Goal: Information Seeking & Learning: Find specific page/section

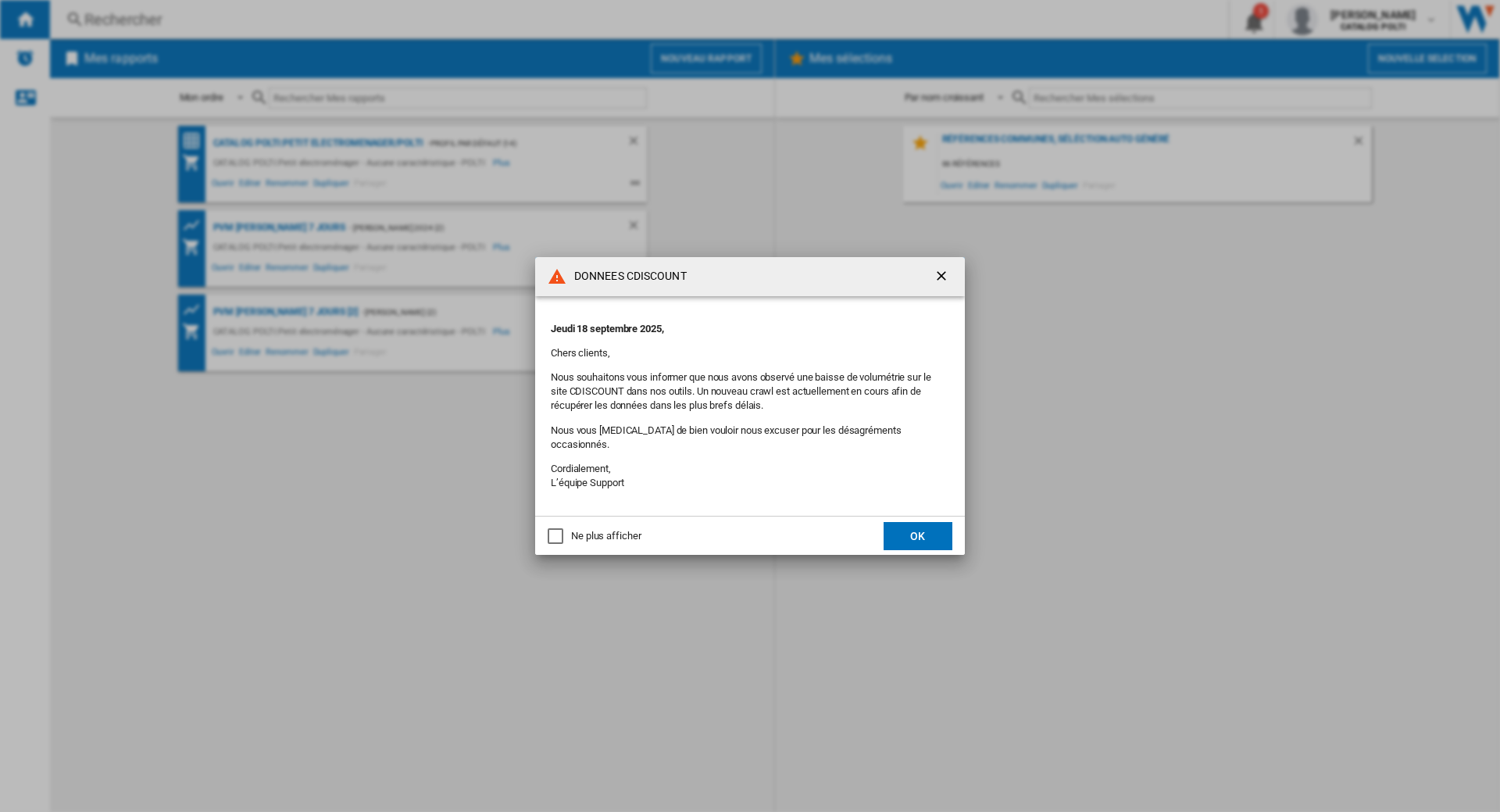
click at [942, 280] on ng-md-icon "getI18NText('BUTTONS.CLOSE_DIALOG')" at bounding box center [943, 277] width 19 height 19
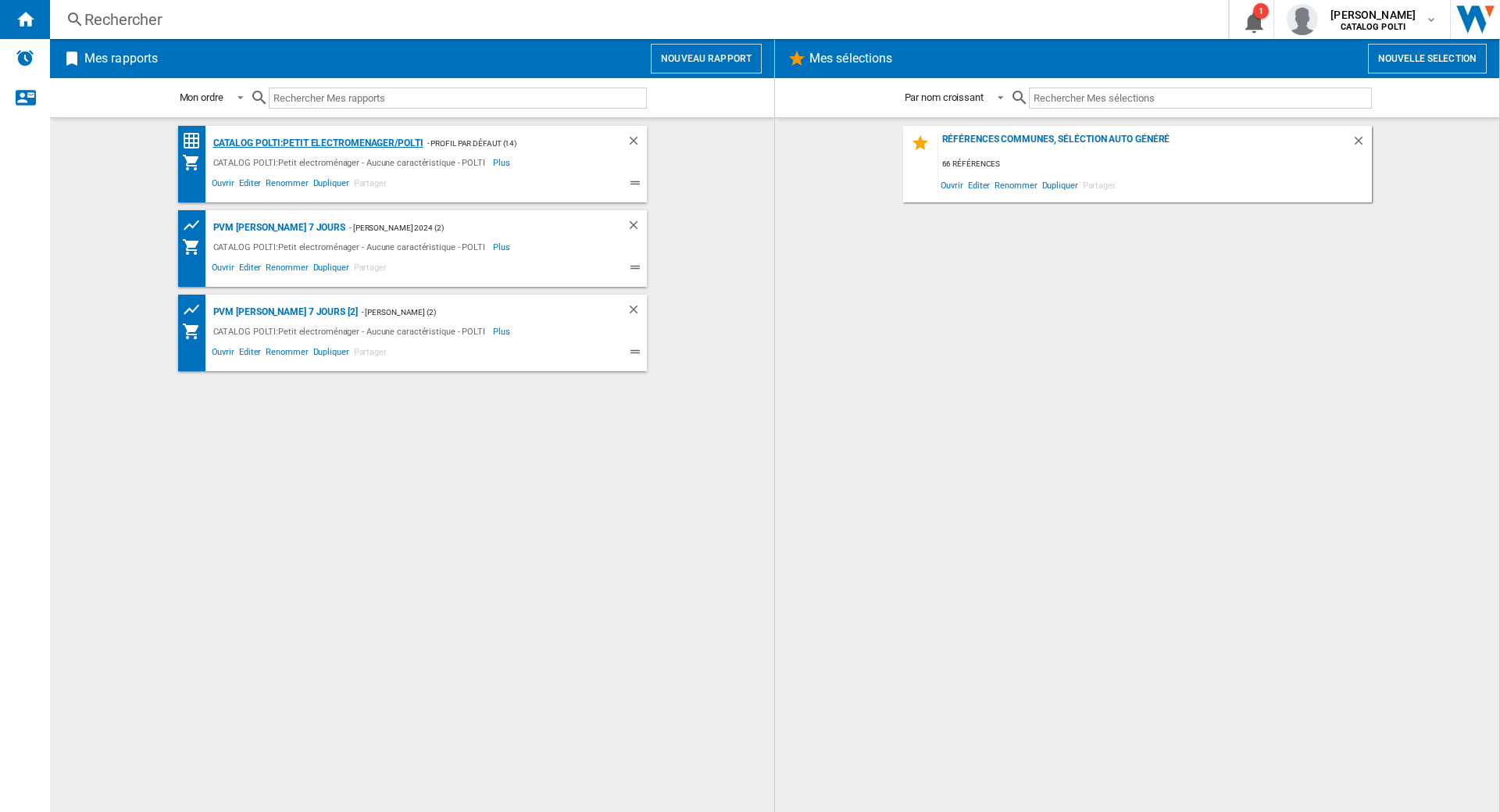
click at [332, 144] on div "CATALOG POLTI:Petit electromenager/POLTI" at bounding box center [316, 144] width 214 height 20
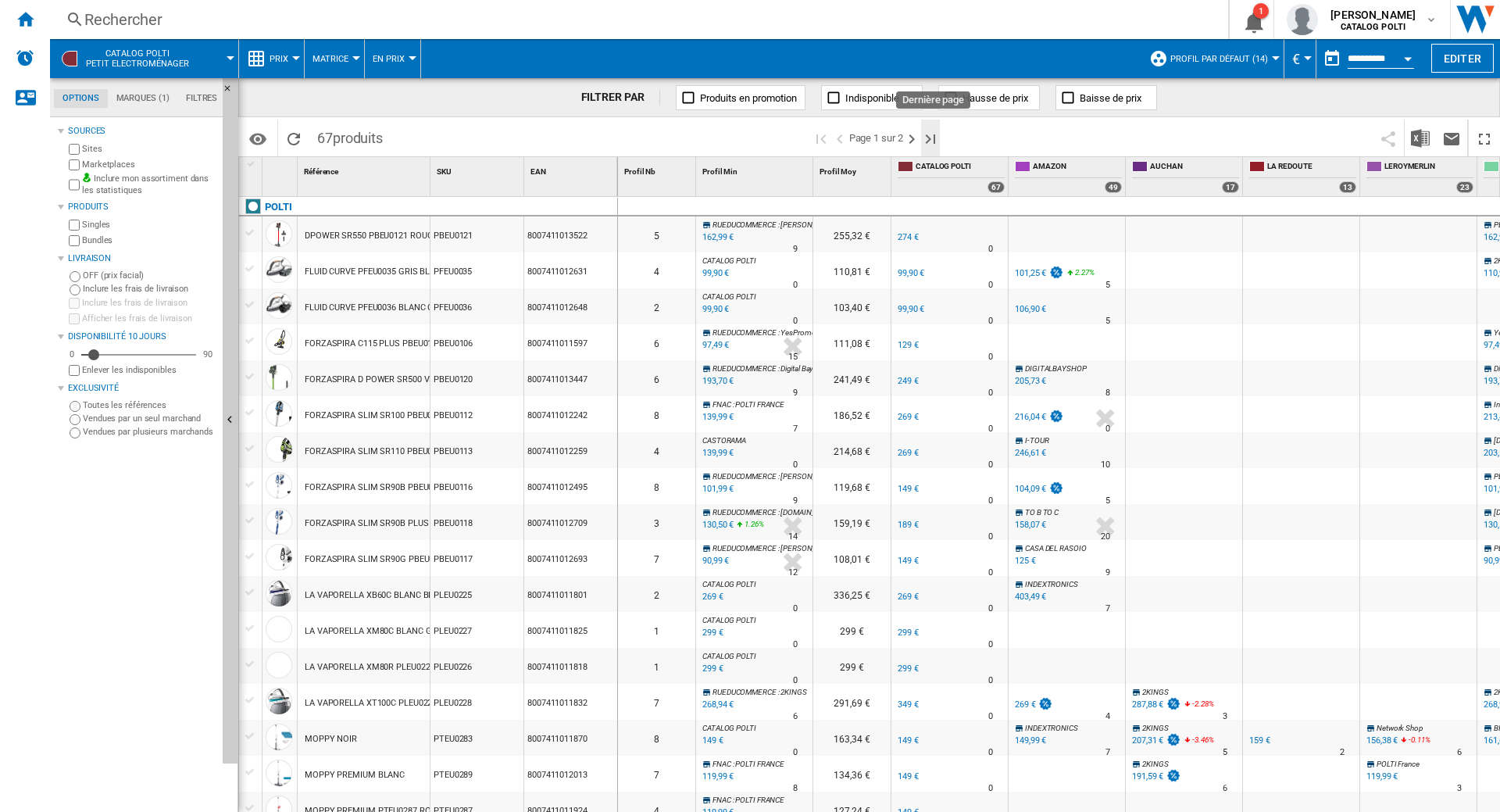
click at [939, 136] on ng-md-icon "Dernière page" at bounding box center [930, 139] width 19 height 19
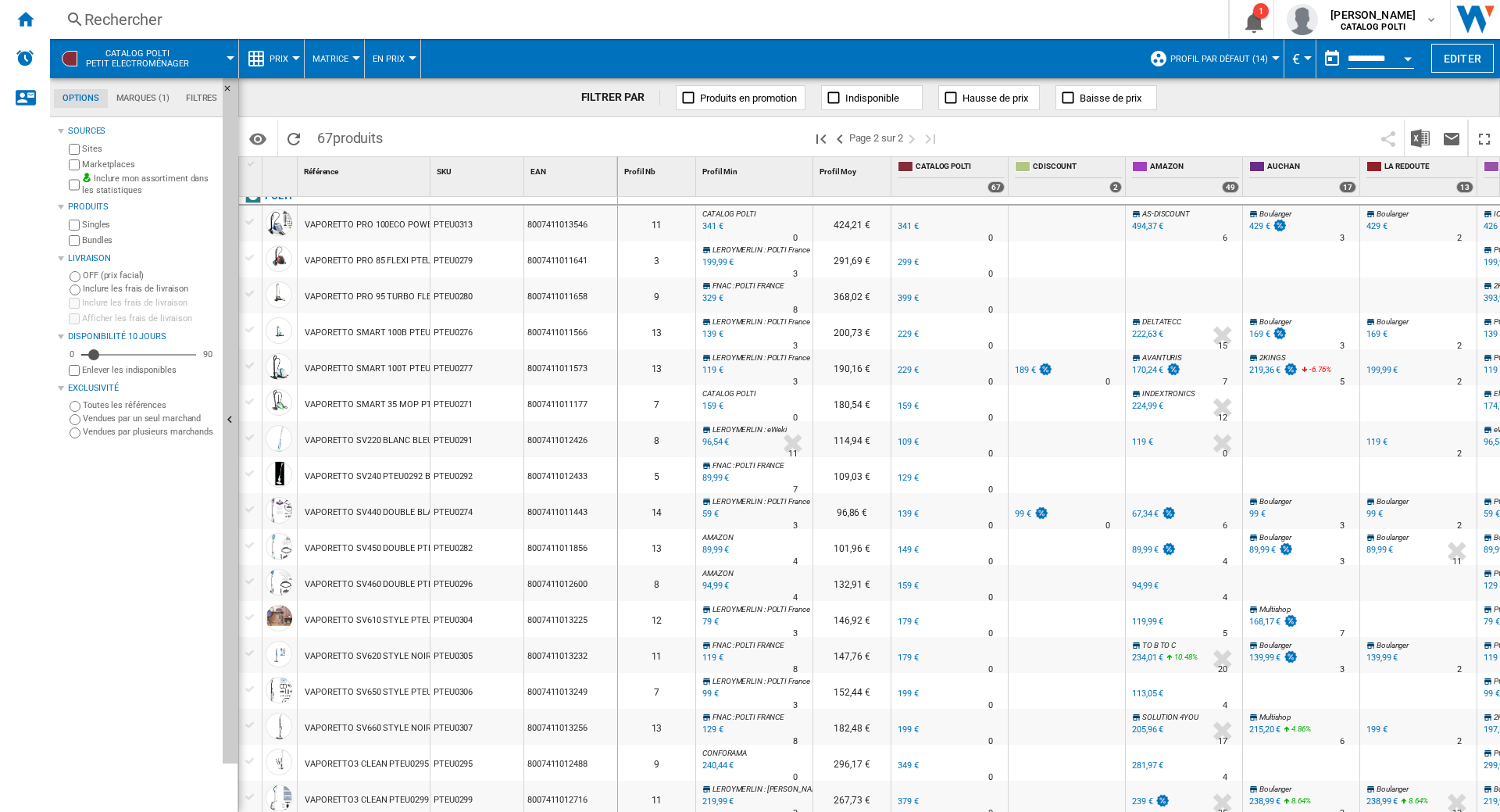
click at [378, 510] on div "VAPORETTO SV440 DOUBLE BLANC VIOLET" at bounding box center [390, 513] width 170 height 36
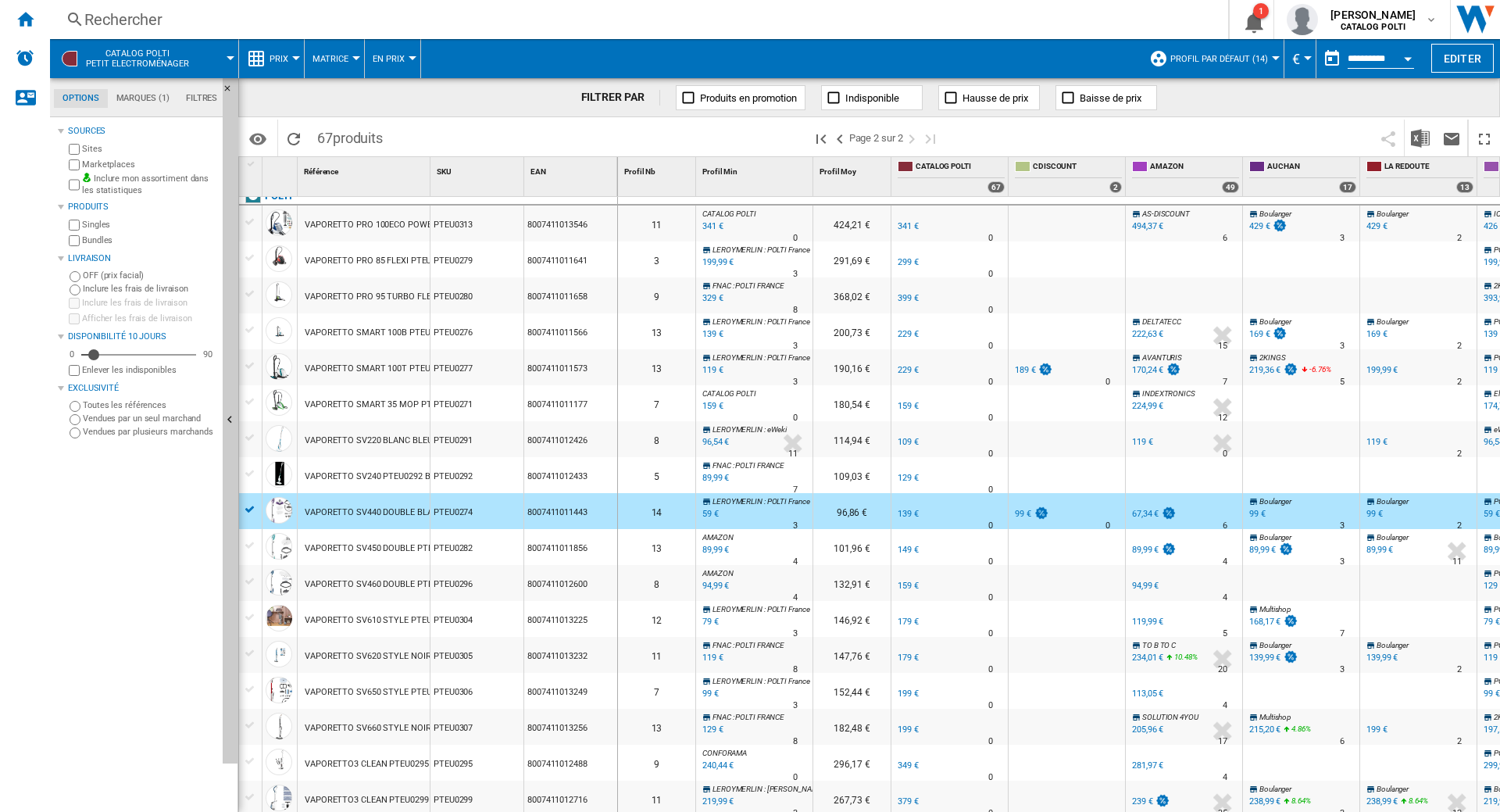
click at [341, 55] on span "Matrice" at bounding box center [331, 59] width 36 height 10
click at [288, 55] on md-backdrop at bounding box center [750, 406] width 1500 height 812
click at [288, 55] on button "Prix" at bounding box center [283, 58] width 27 height 39
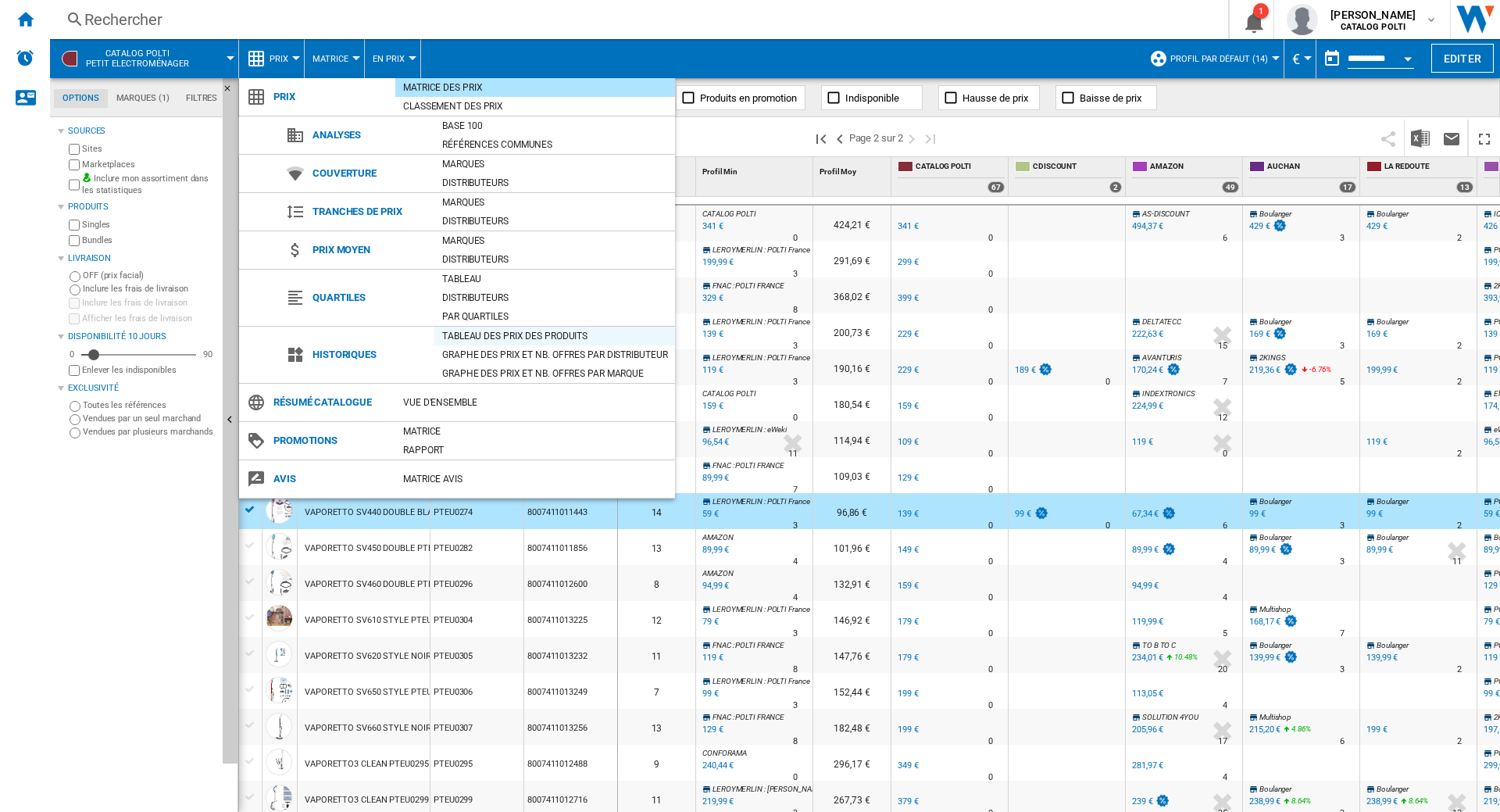
click at [552, 334] on div "Tableau des prix des produits" at bounding box center [554, 336] width 241 height 16
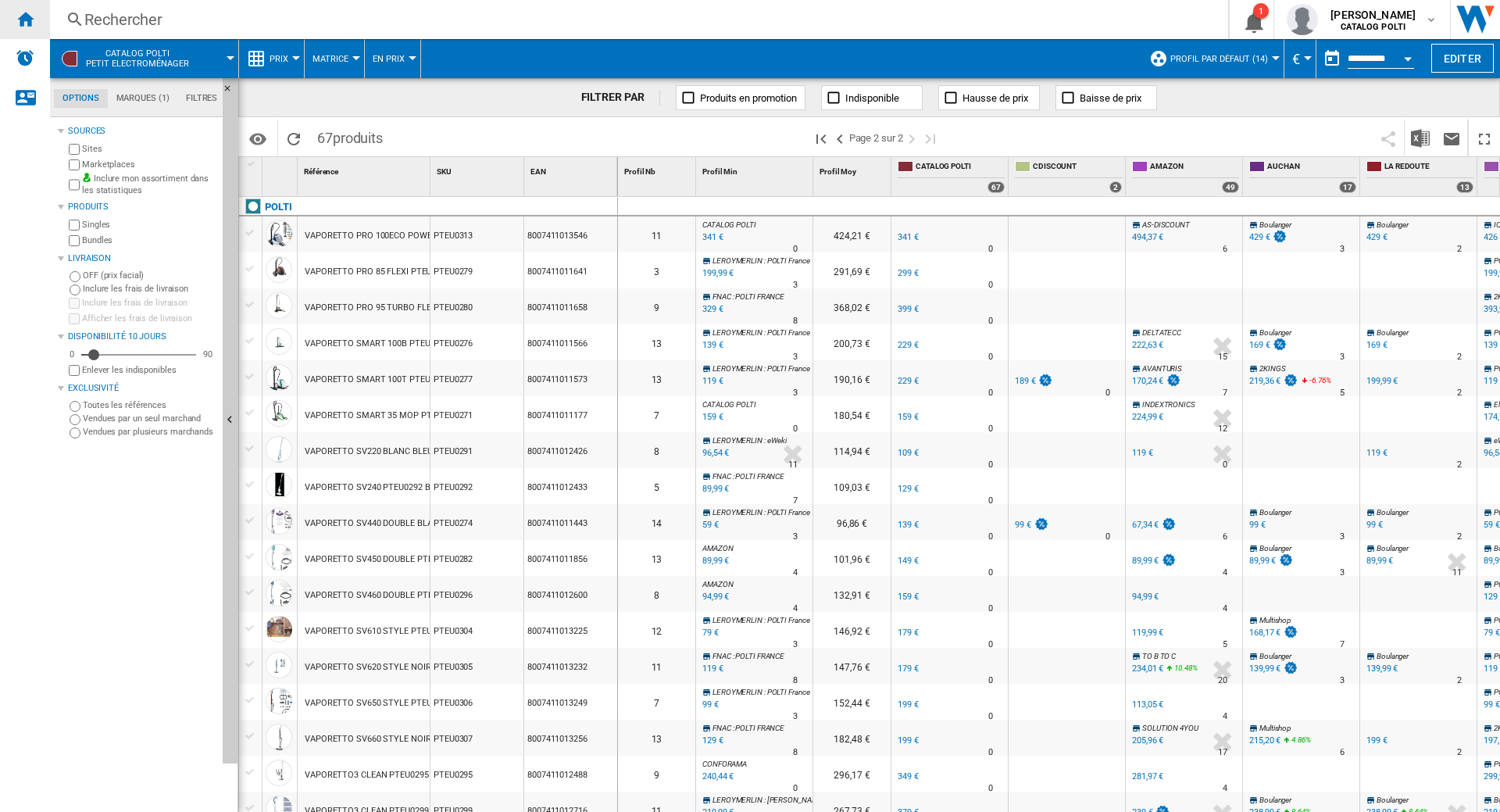
click at [23, 23] on ng-md-icon "Accueil" at bounding box center [25, 18] width 19 height 19
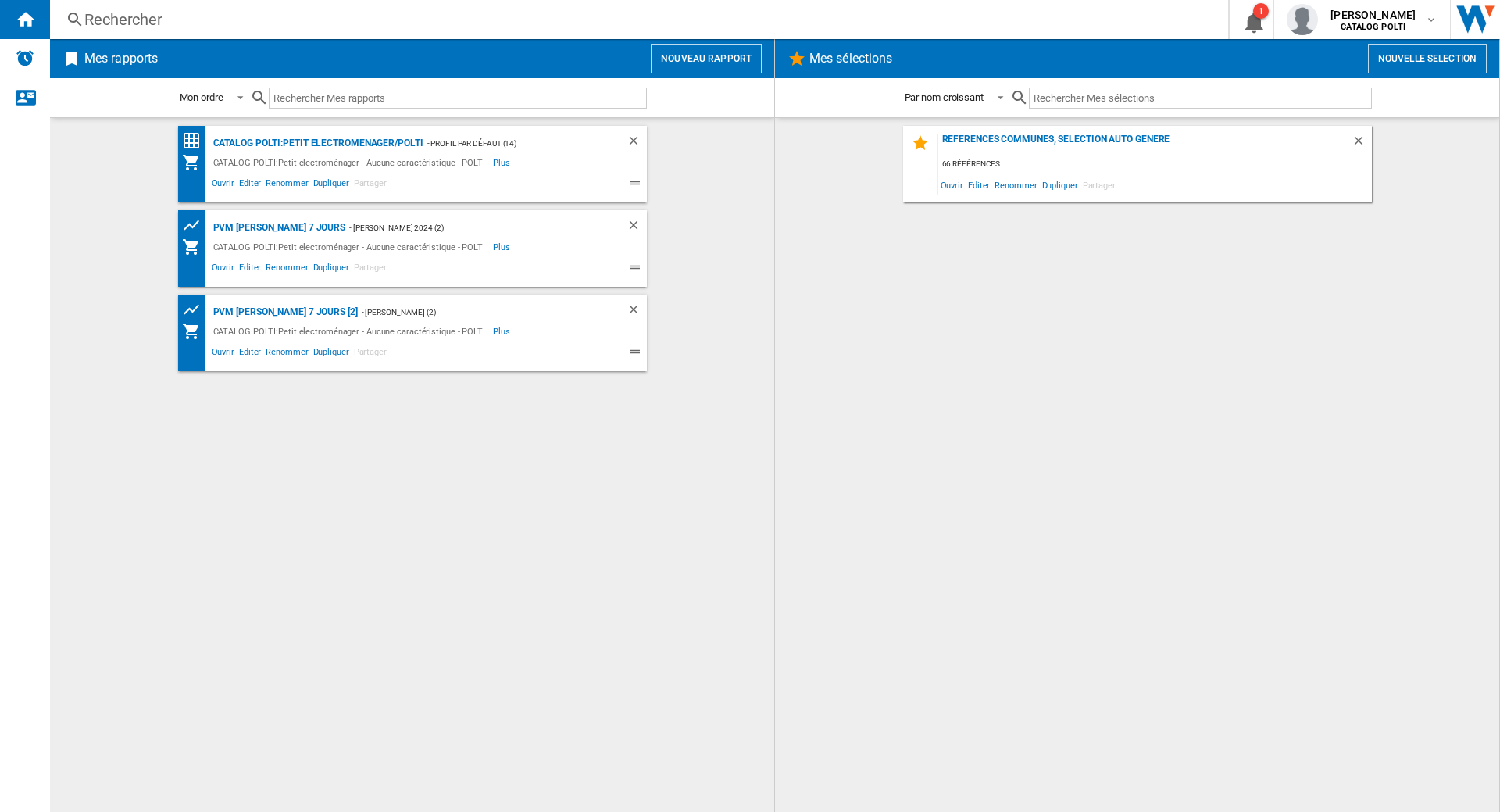
click at [298, 98] on input "text" at bounding box center [458, 98] width 378 height 21
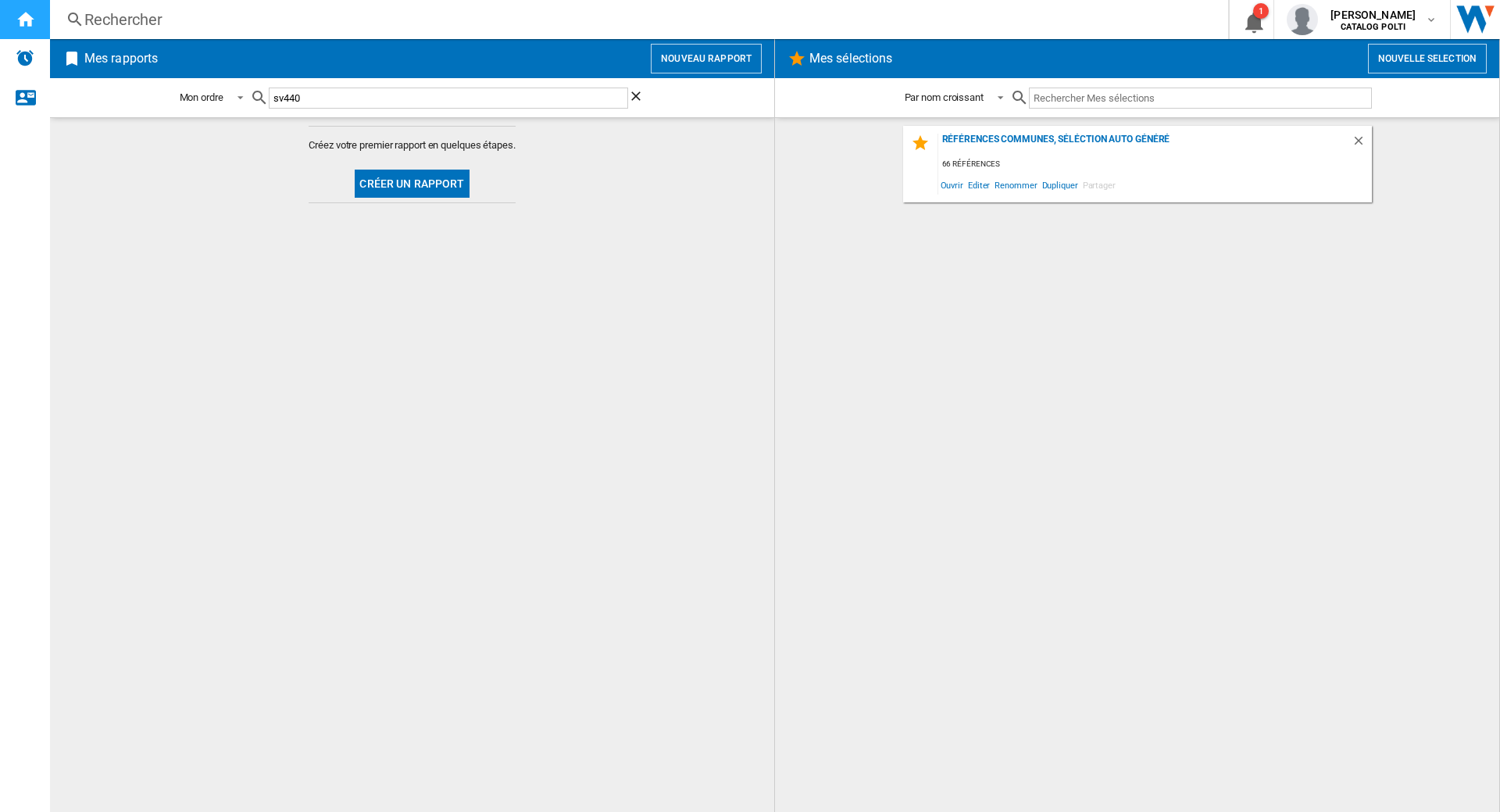
type input "sv440"
click at [30, 15] on ng-md-icon "Accueil" at bounding box center [25, 18] width 19 height 19
click at [108, 12] on div "Rechercher" at bounding box center [635, 20] width 1103 height 22
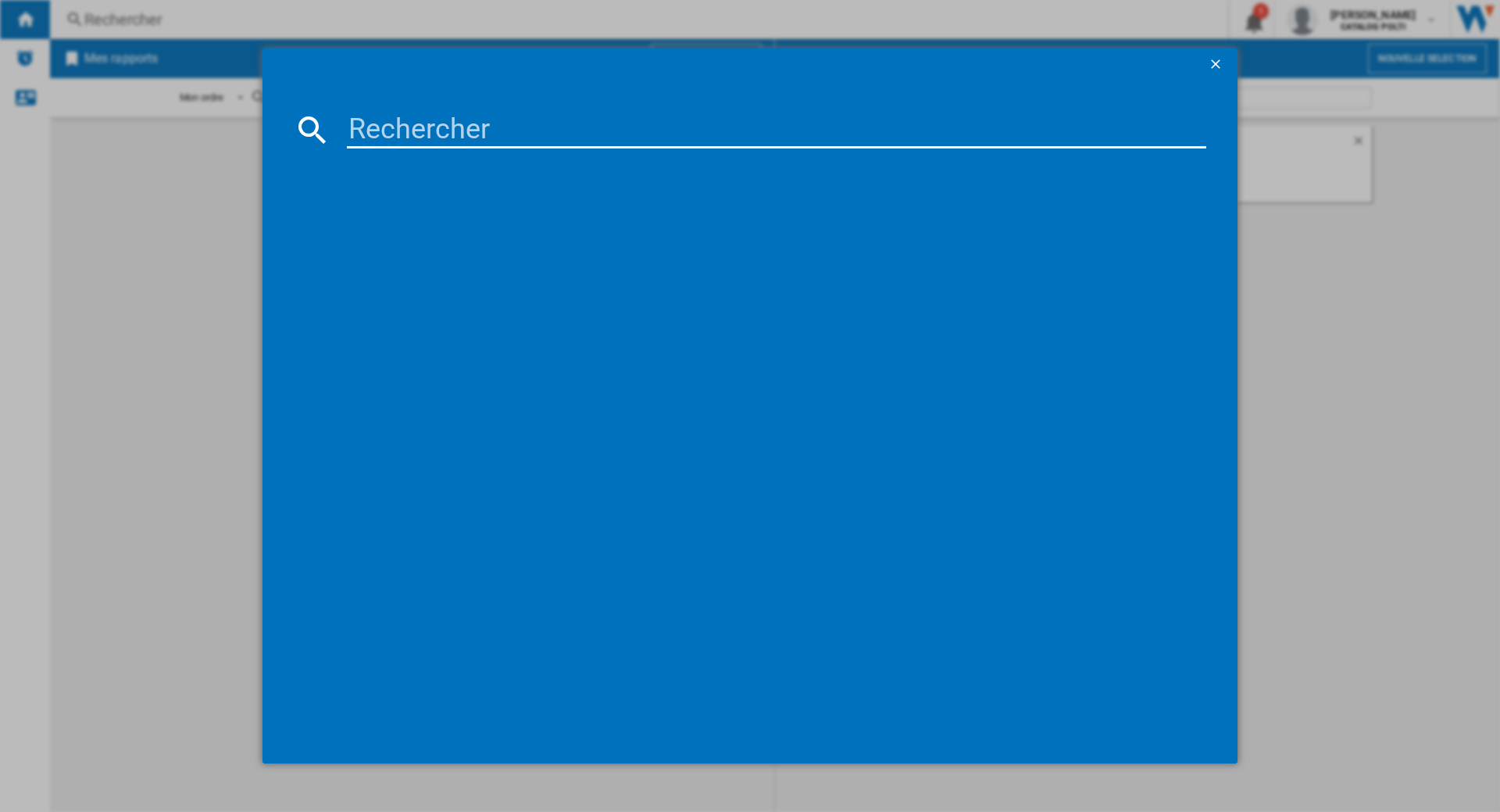
click at [397, 111] on md-dialog-content at bounding box center [750, 421] width 975 height 683
click at [402, 113] on input at bounding box center [777, 130] width 860 height 38
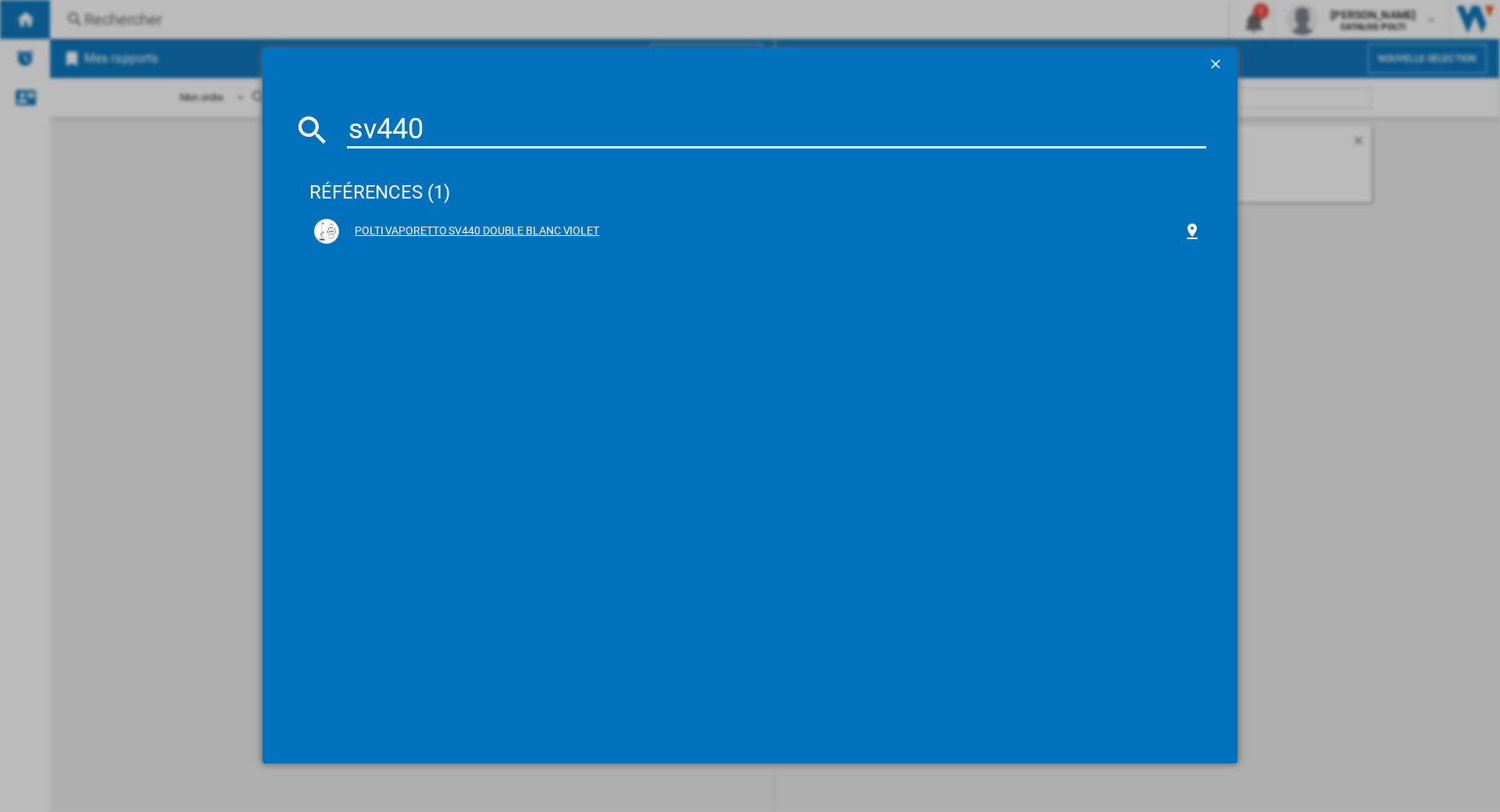
type input "sv440"
click at [495, 227] on div "POLTI VAPORETTO SV440 DOUBLE BLANC VIOLET" at bounding box center [761, 231] width 844 height 16
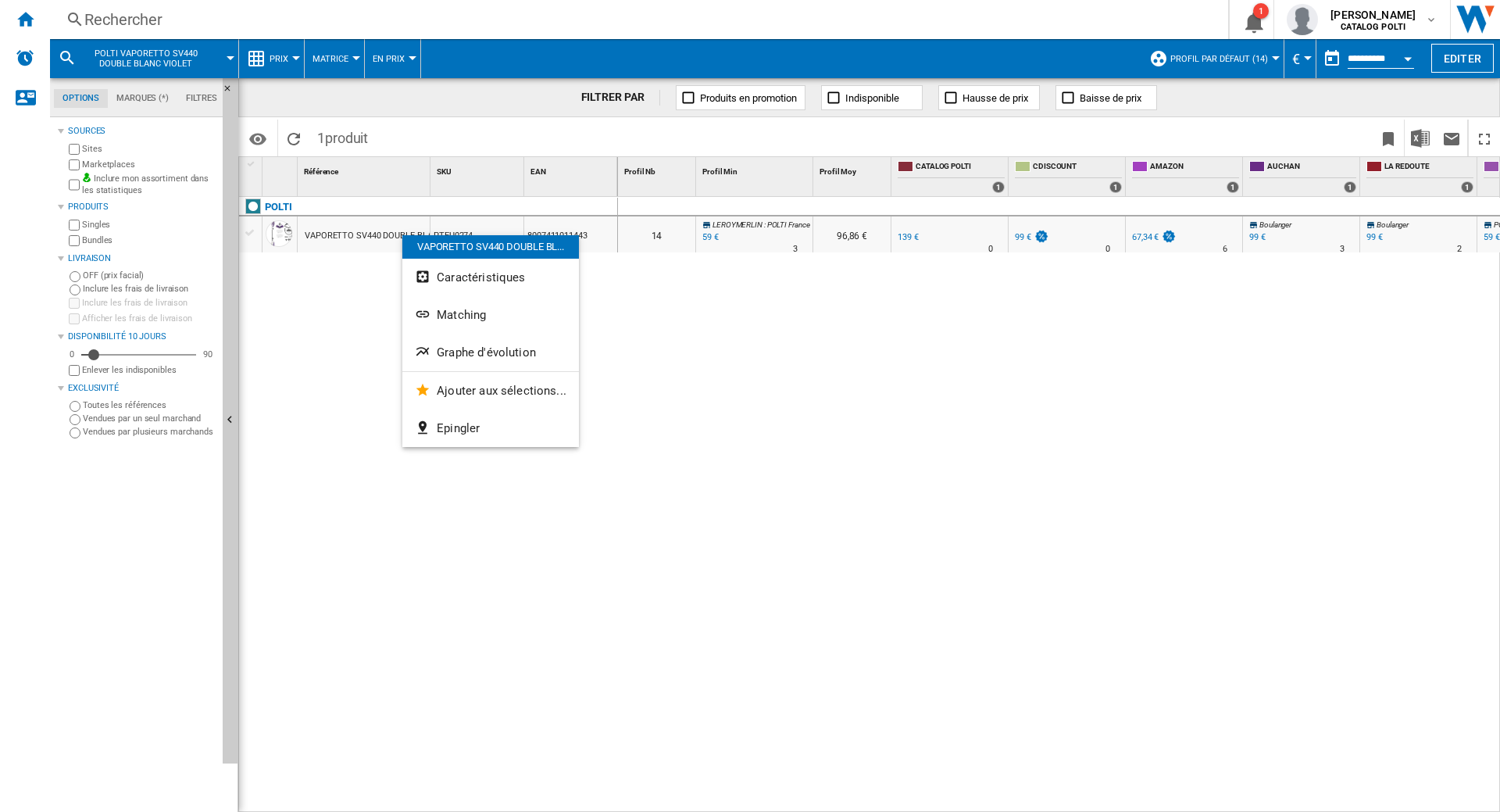
click at [295, 50] on div at bounding box center [750, 406] width 1500 height 812
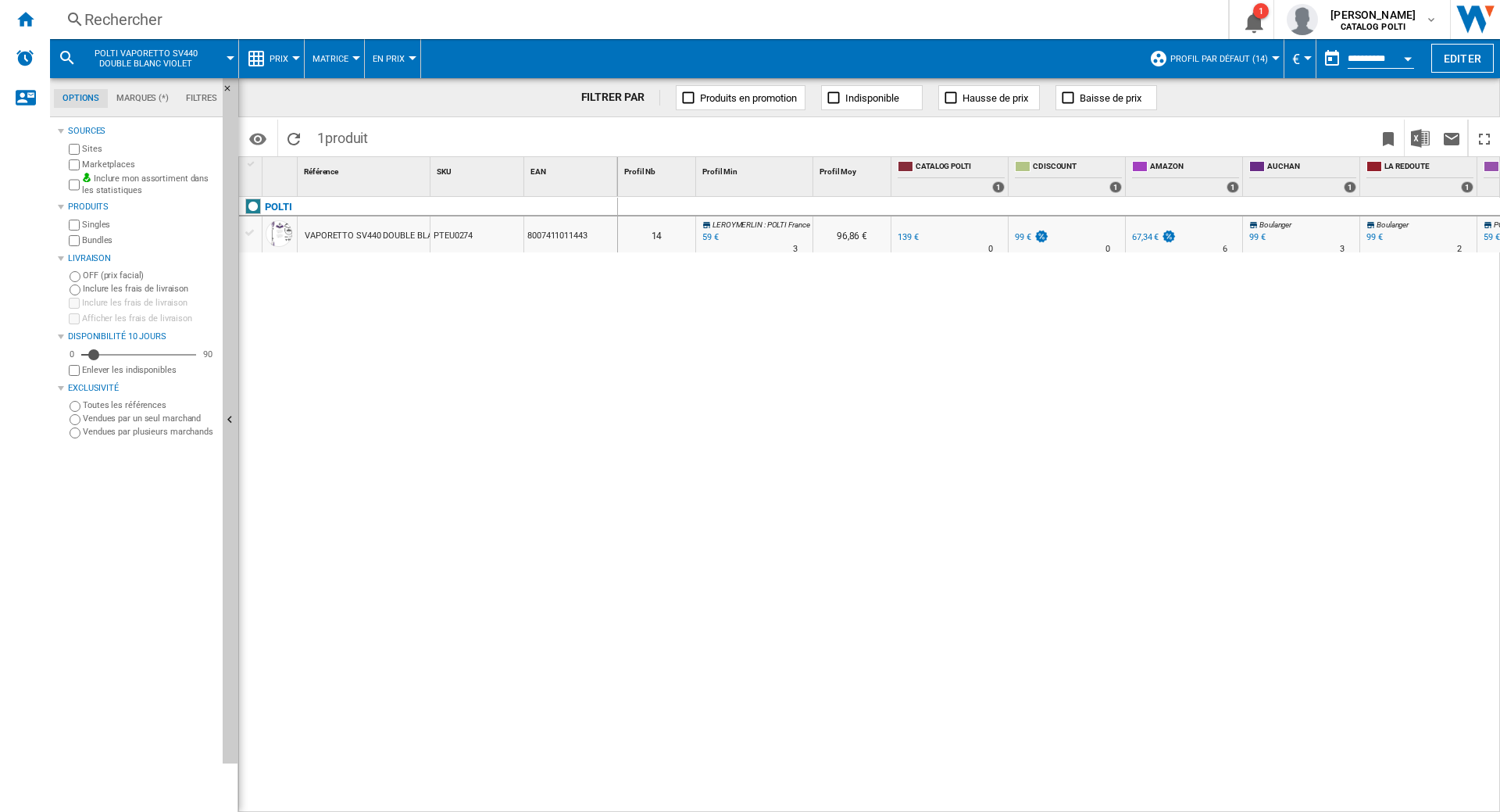
click at [293, 51] on button "Prix" at bounding box center [283, 58] width 27 height 39
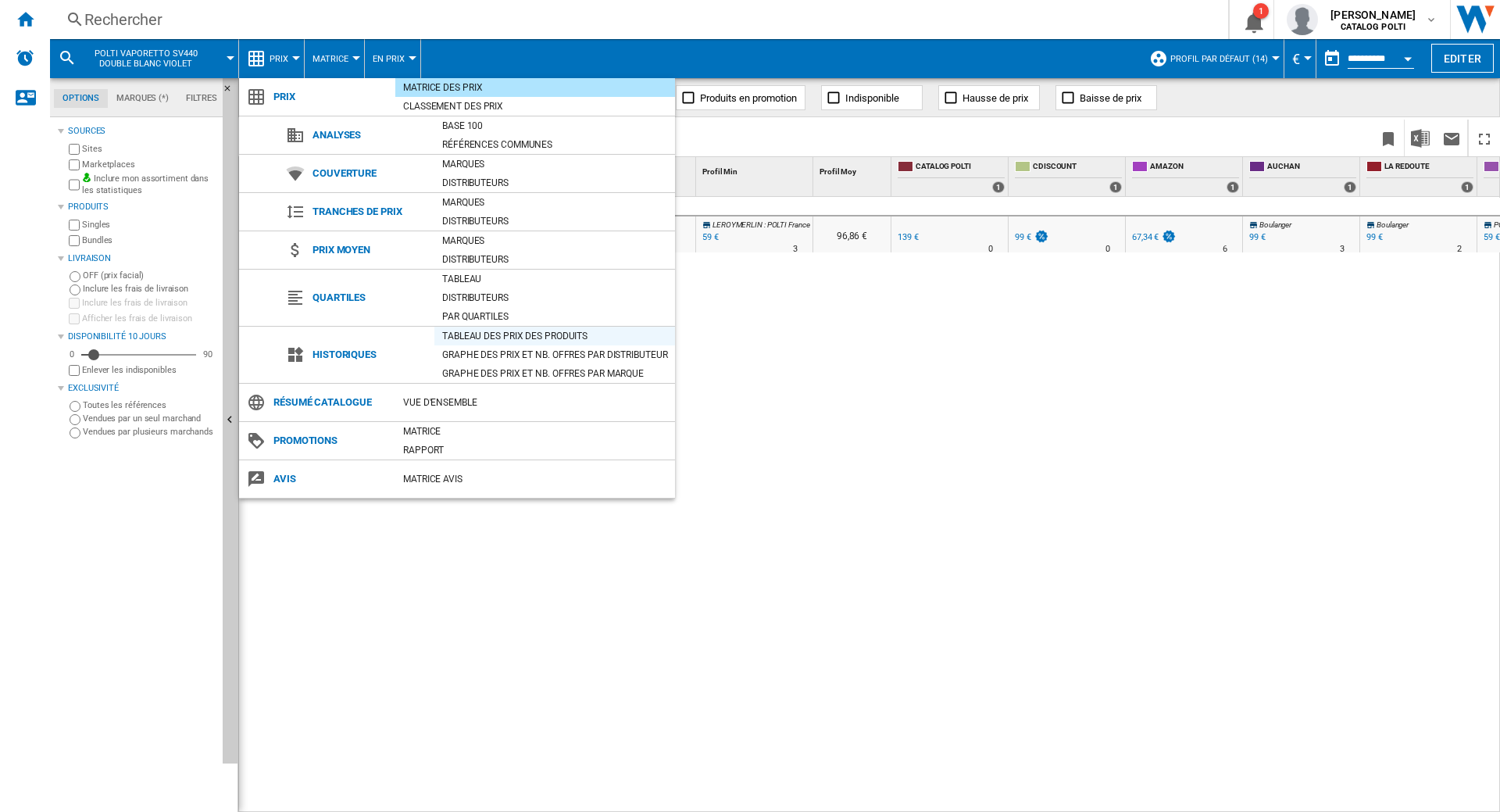
click at [507, 337] on div "Tableau des prix des produits" at bounding box center [554, 336] width 241 height 16
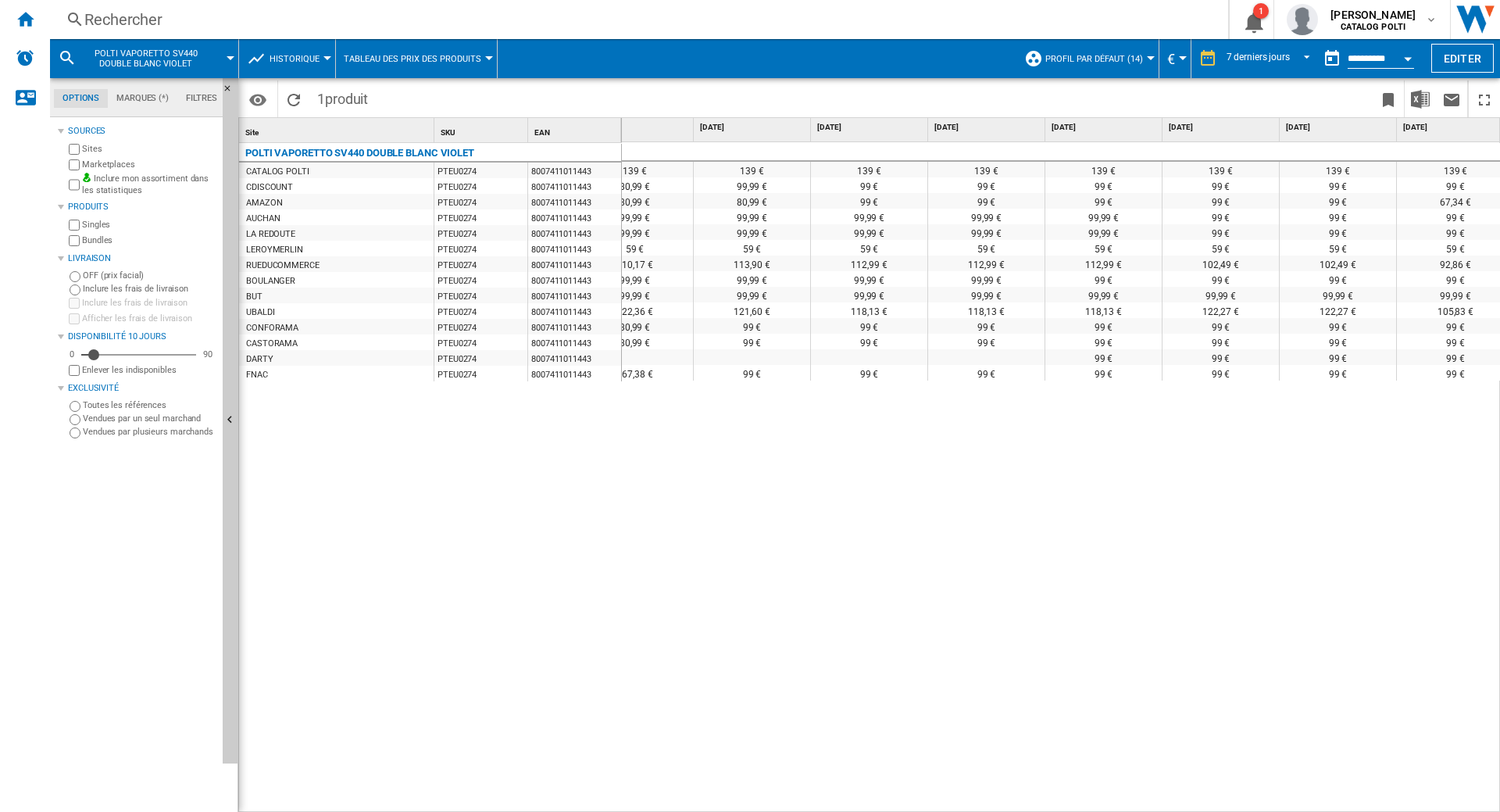
scroll to position [0, 59]
